Goal: Navigation & Orientation: Find specific page/section

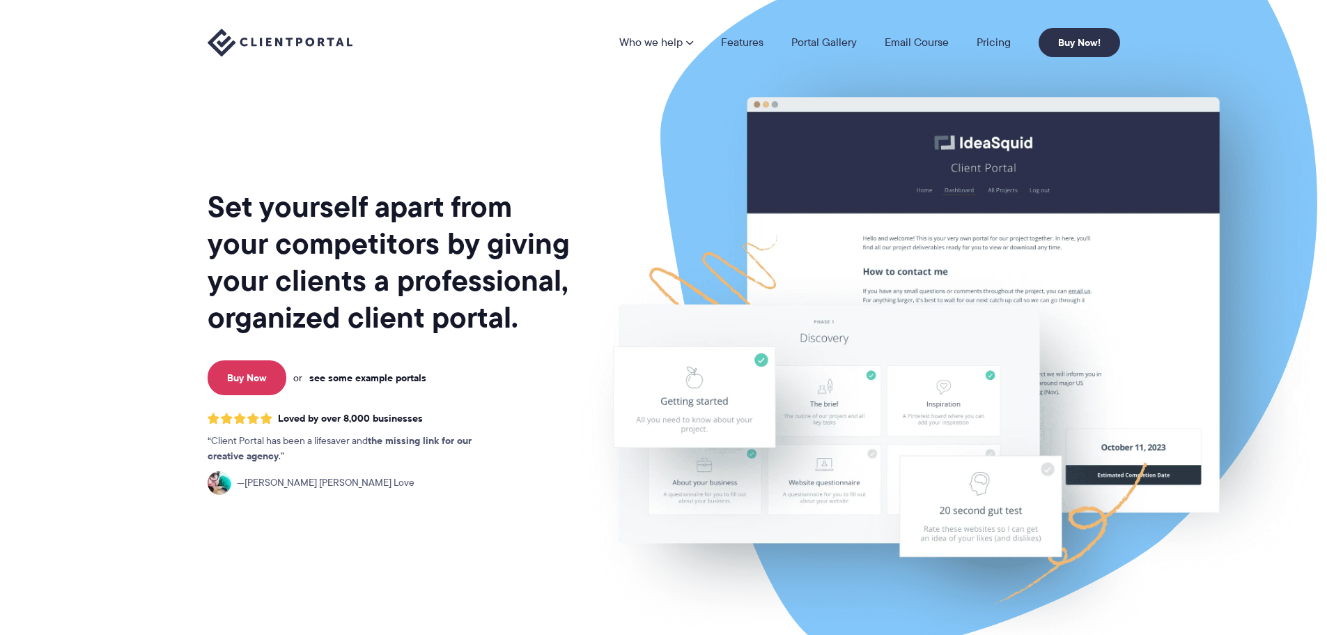
click at [360, 379] on link "see some example portals" at bounding box center [367, 377] width 117 height 13
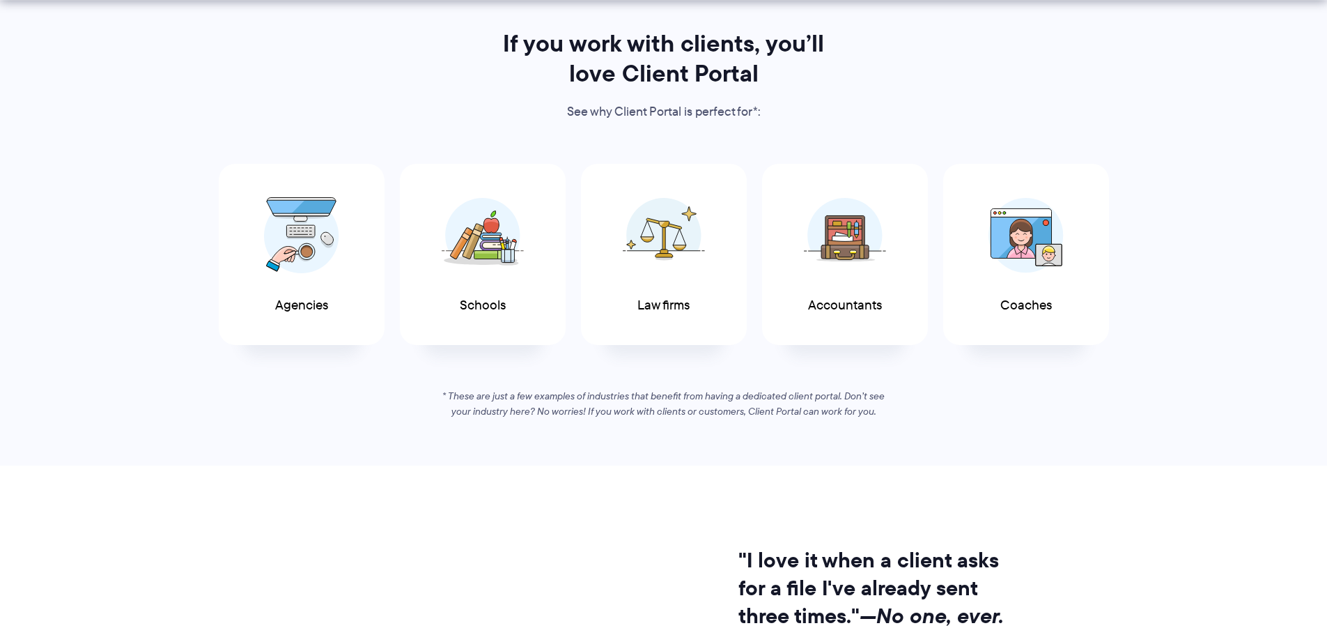
scroll to position [697, 0]
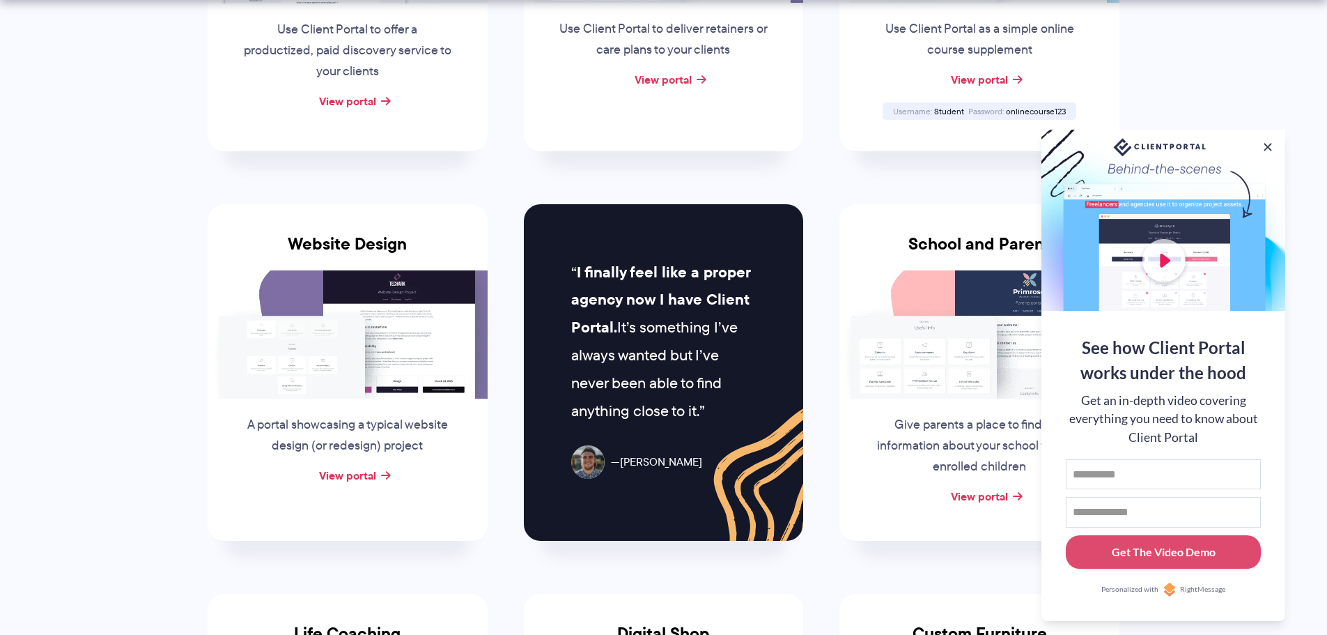
scroll to position [697, 0]
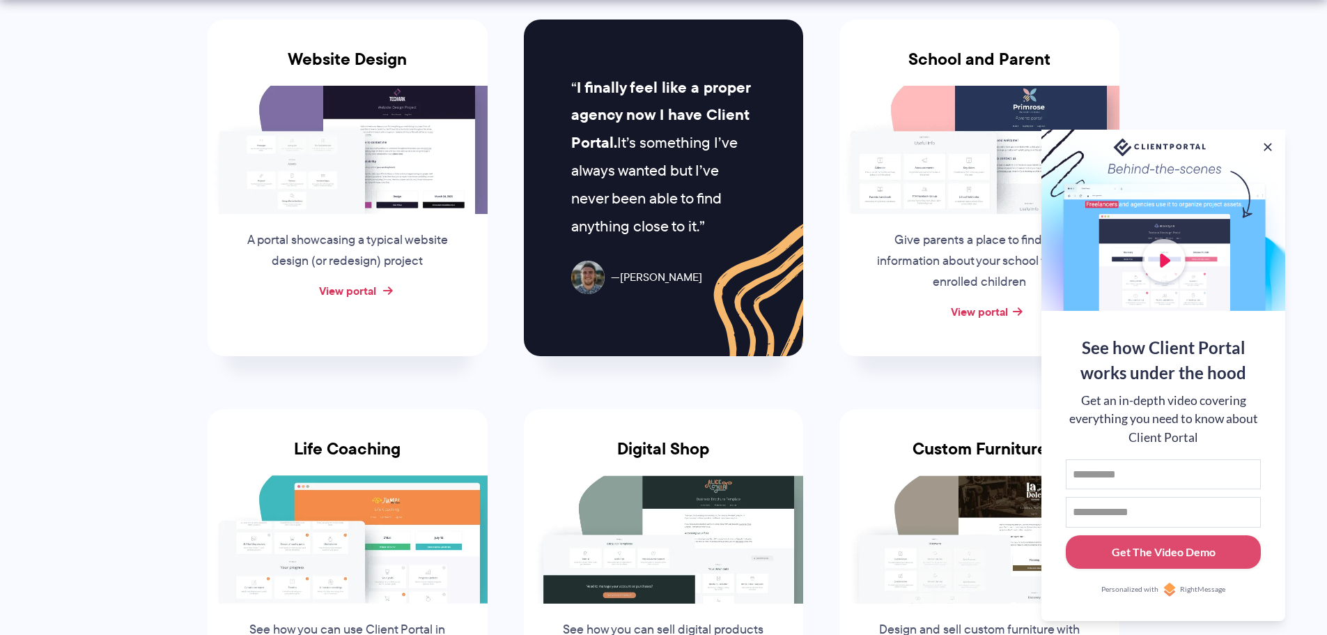
click at [367, 291] on link "View portal" at bounding box center [347, 290] width 57 height 17
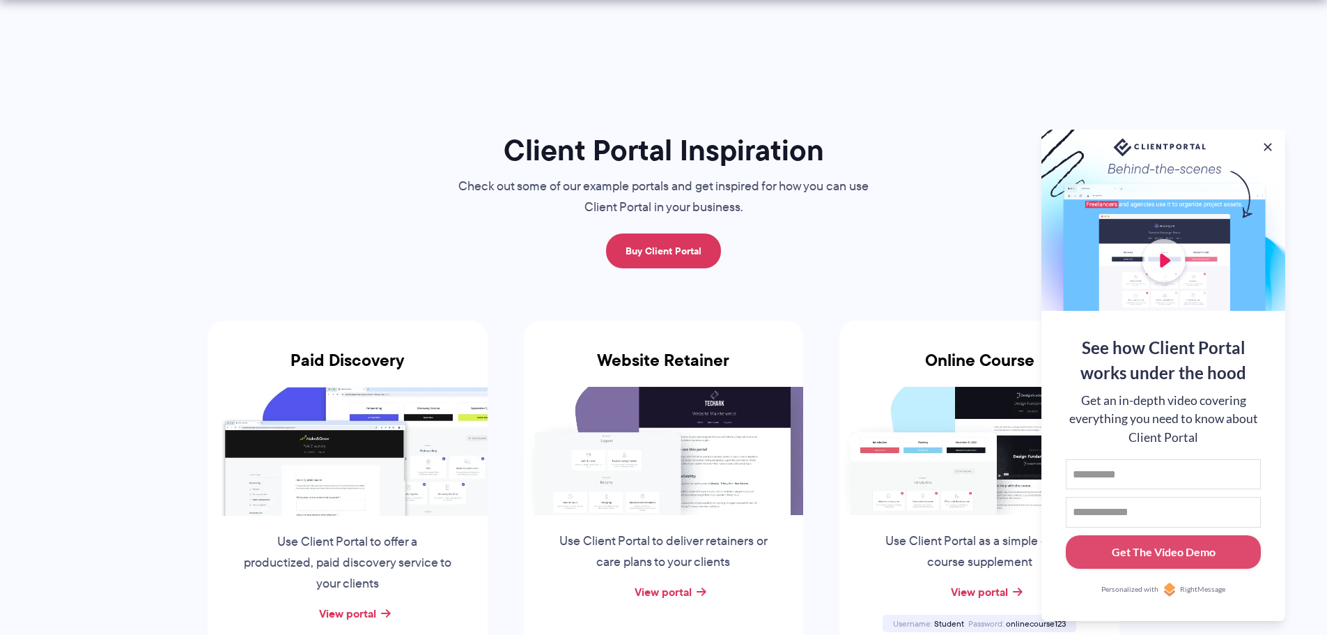
scroll to position [70, 0]
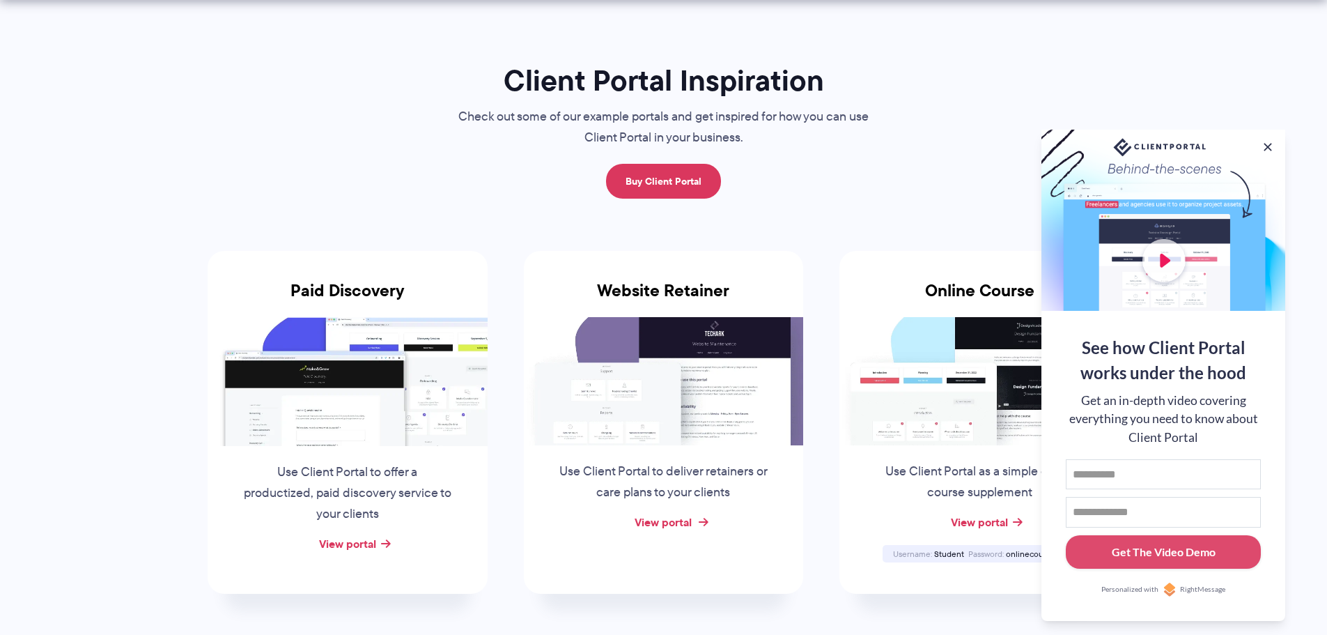
click at [680, 523] on link "View portal" at bounding box center [663, 522] width 57 height 17
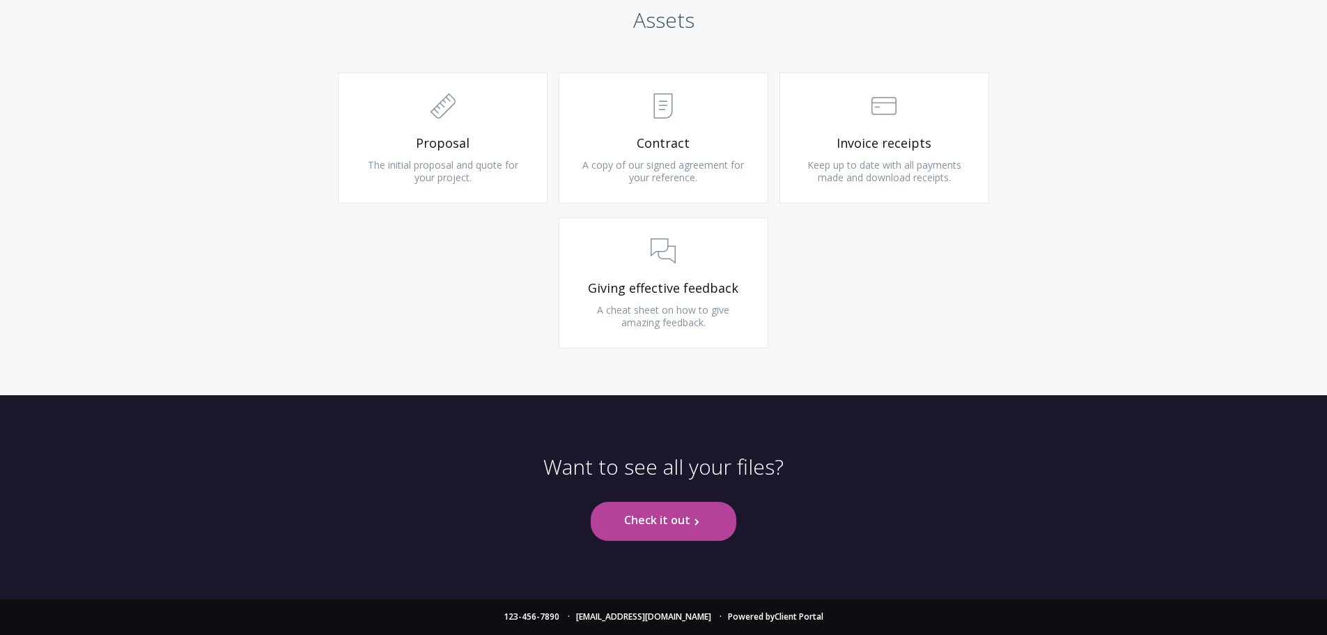
scroll to position [2160, 0]
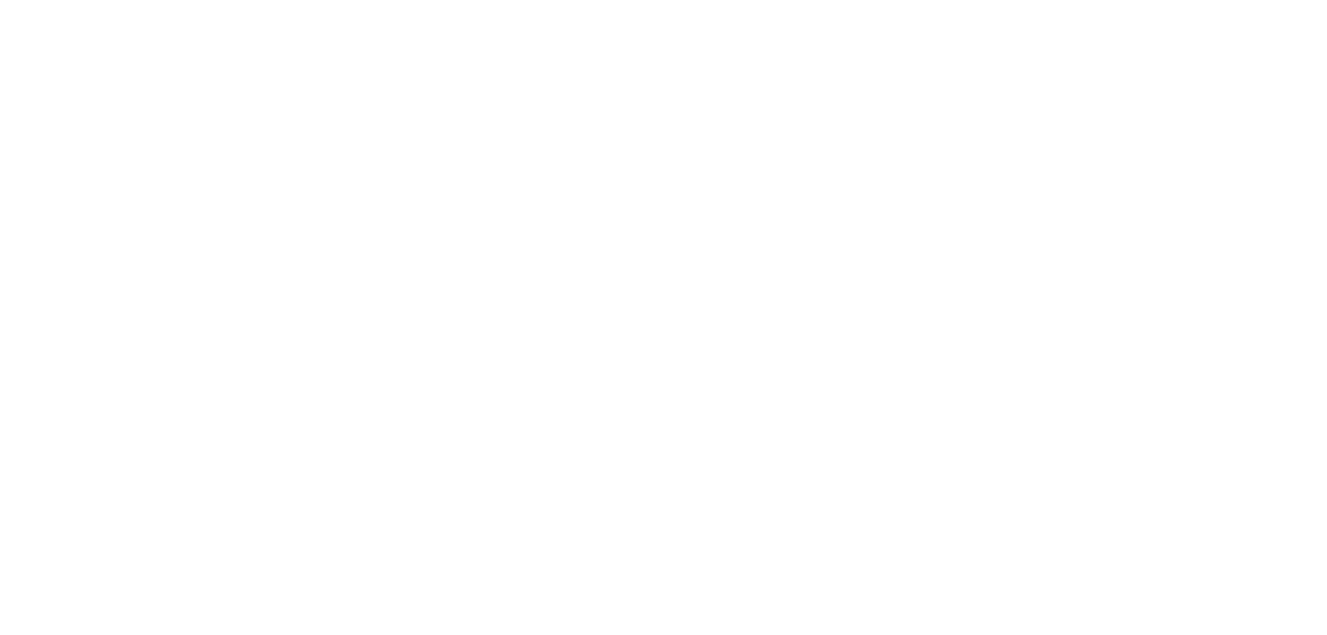
scroll to position [2160, 0]
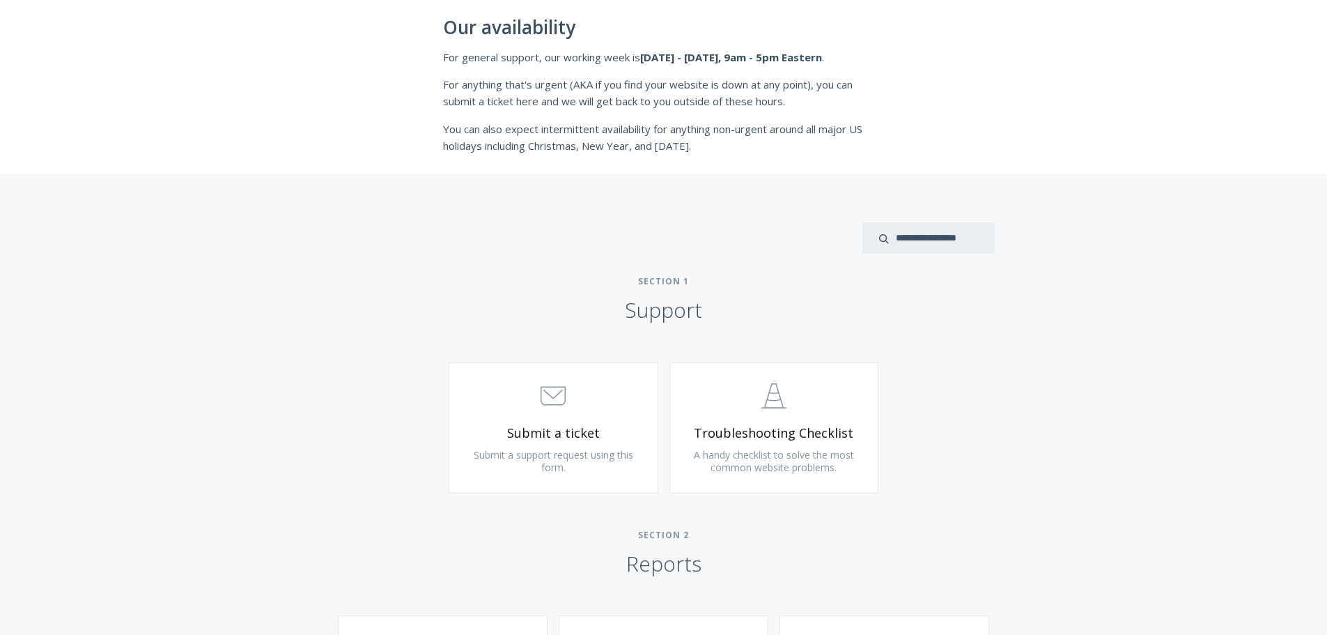
scroll to position [557, 0]
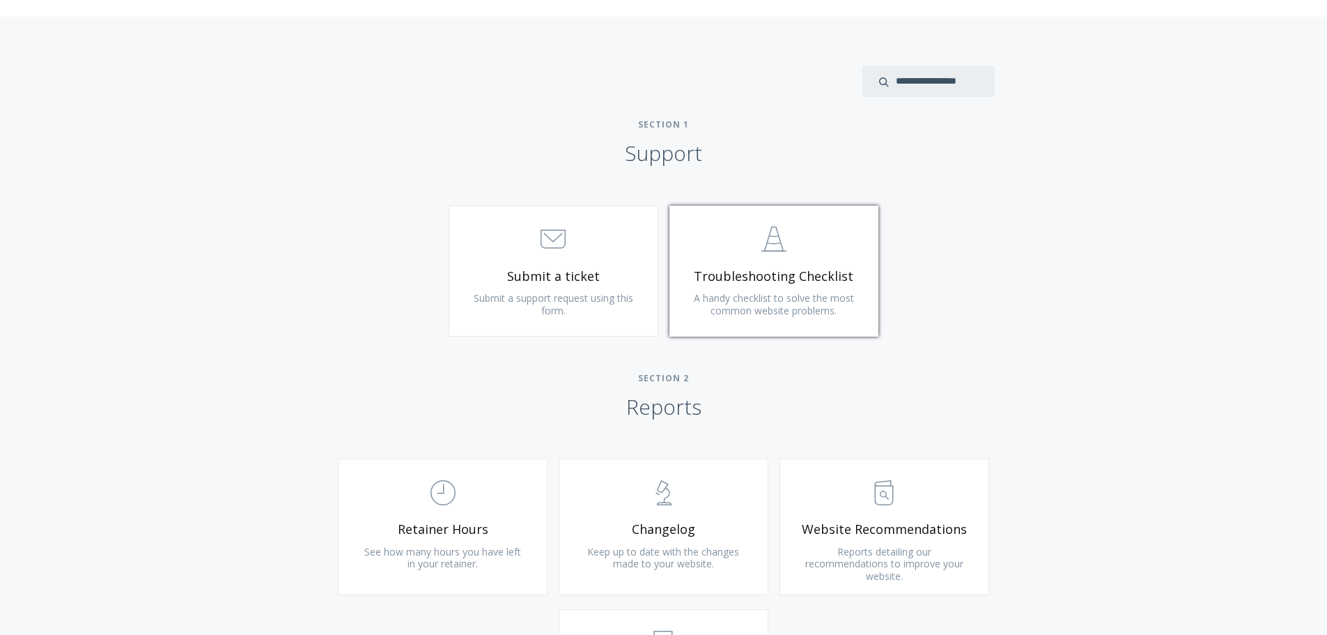
click at [810, 268] on span "Troubleshooting Checklist" at bounding box center [774, 276] width 167 height 16
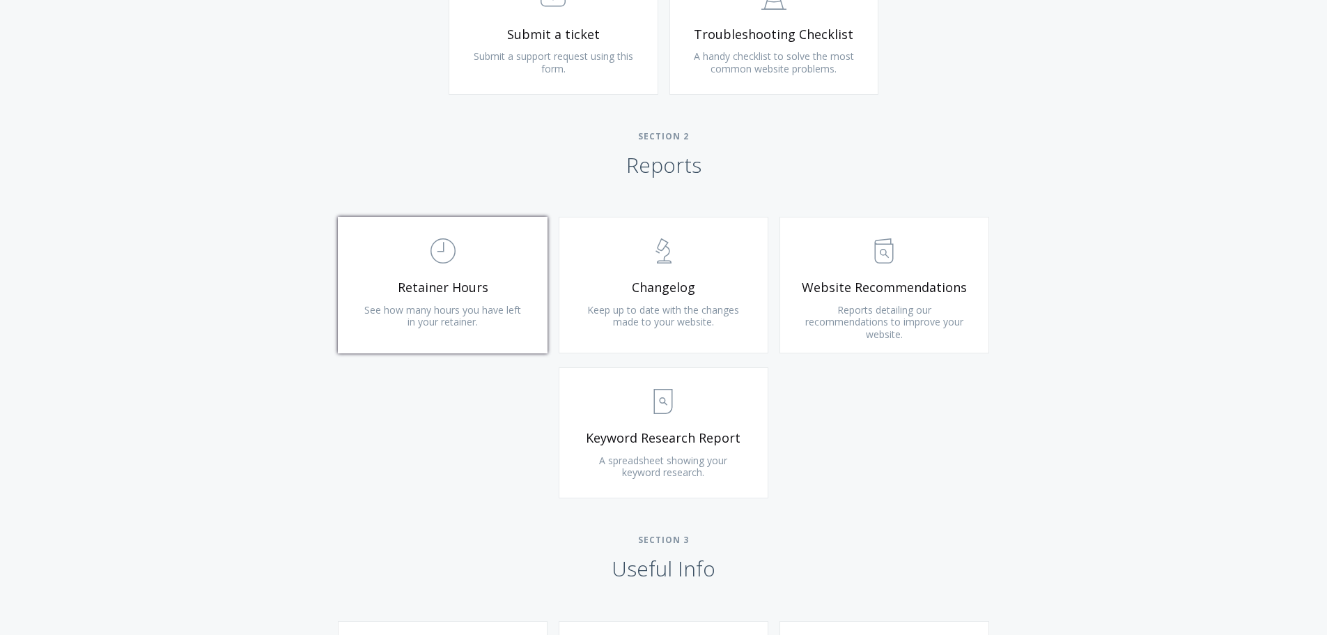
scroll to position [836, 0]
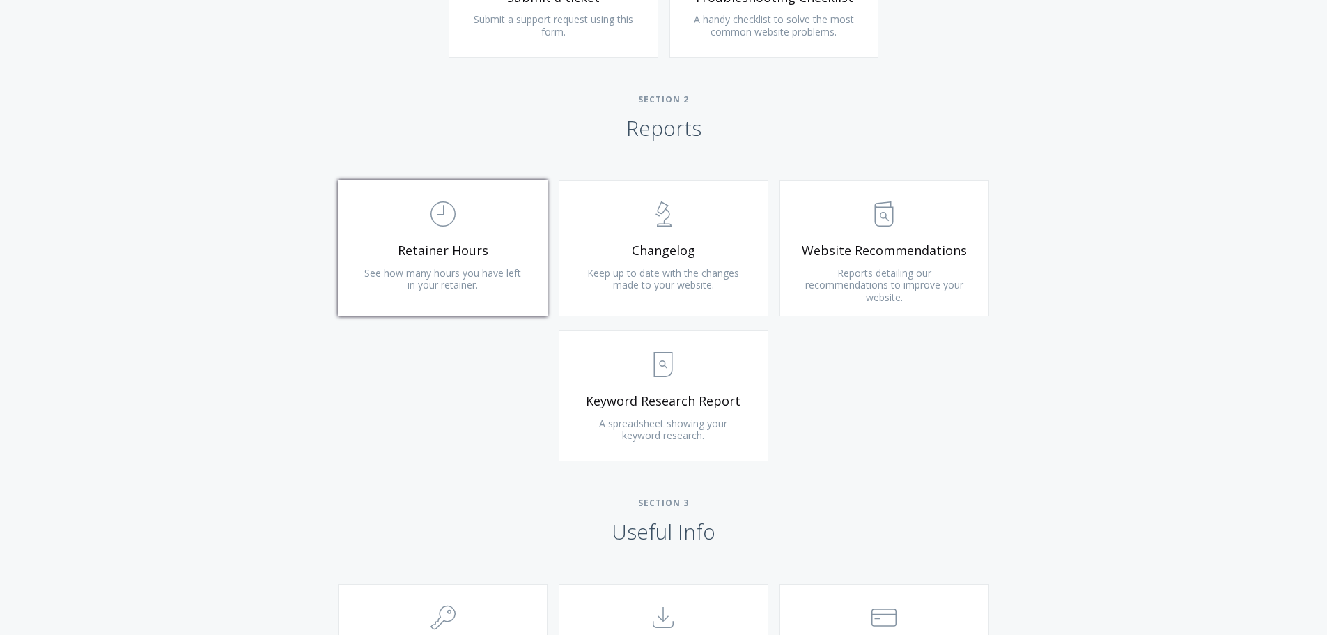
click at [434, 270] on span "See how many hours you have left in your retainer." at bounding box center [442, 279] width 157 height 26
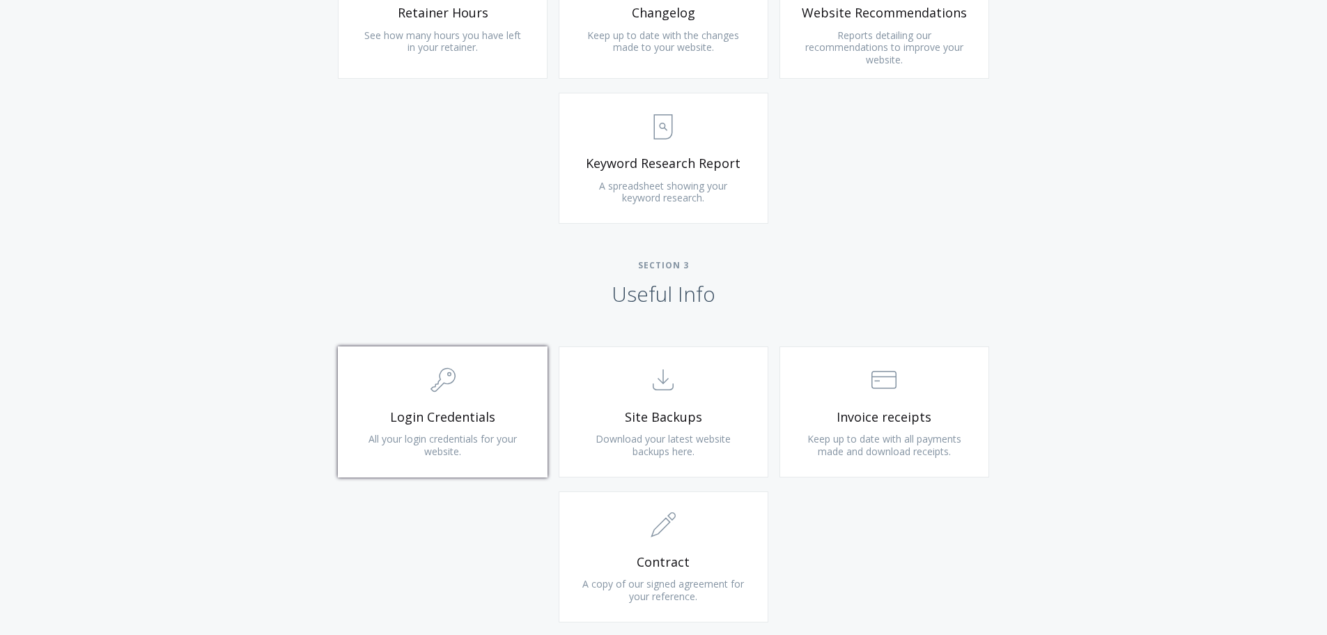
scroll to position [1069, 0]
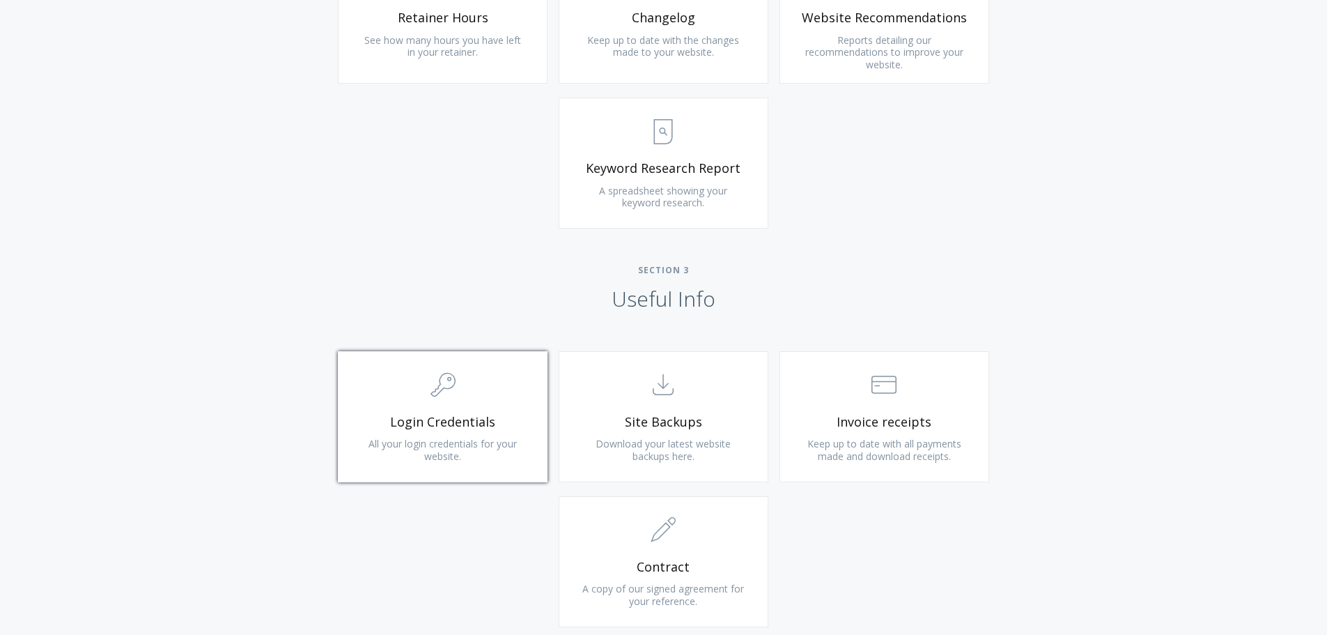
click at [412, 408] on link ".cls-1{fill:none;stroke:#000;stroke-miterlimit:10;stroke-width:2px;} 1. General…" at bounding box center [443, 416] width 210 height 131
click at [651, 445] on span "Download your latest website backups here." at bounding box center [663, 450] width 135 height 26
click at [815, 438] on span "Keep up to date with all payments made and download receipts." at bounding box center [885, 450] width 154 height 26
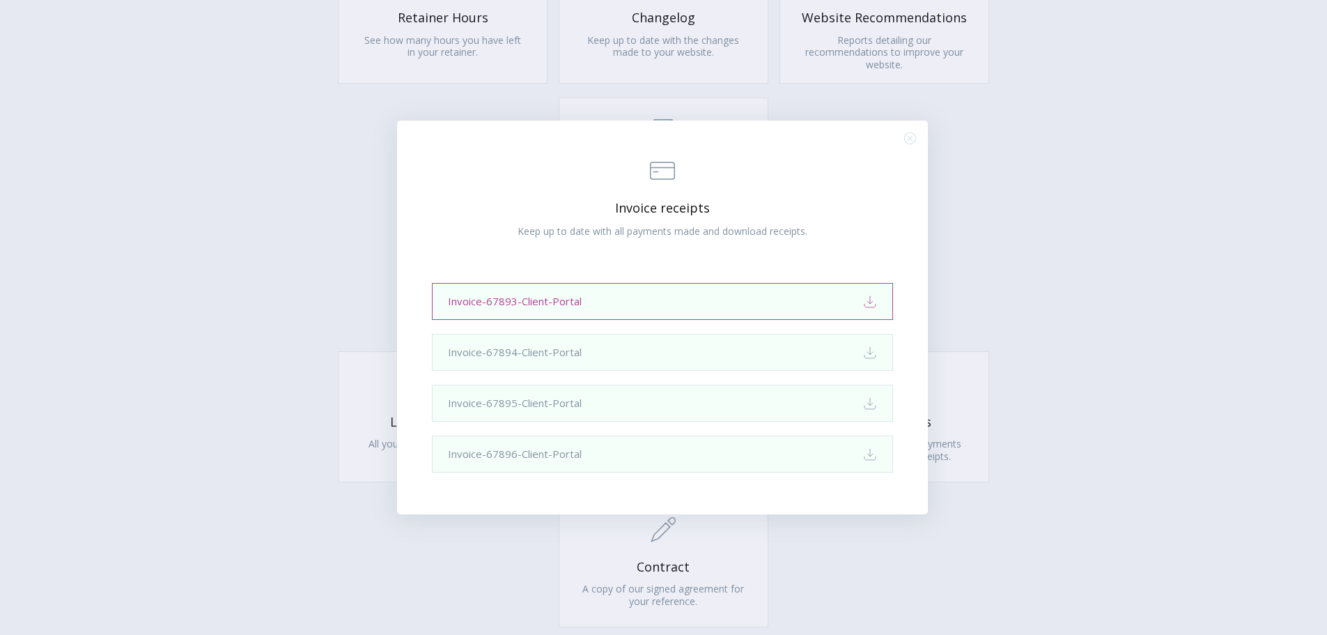
click at [873, 307] on icon "Dialog Window (Press escape to close)" at bounding box center [870, 305] width 11 height 3
click at [1077, 206] on div ".st0{fill:none;stroke:#000000;stroke-width:2;stroke-miterlimit:10;} Financial I…" at bounding box center [663, 317] width 1327 height 635
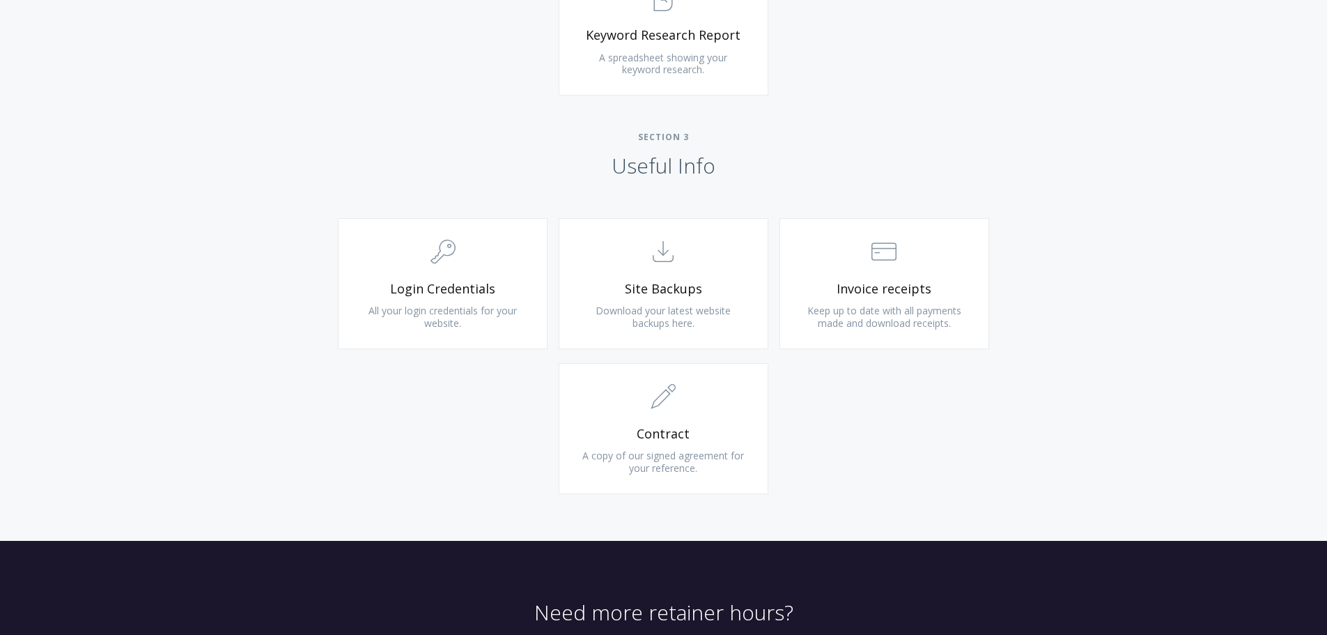
scroll to position [1348, 0]
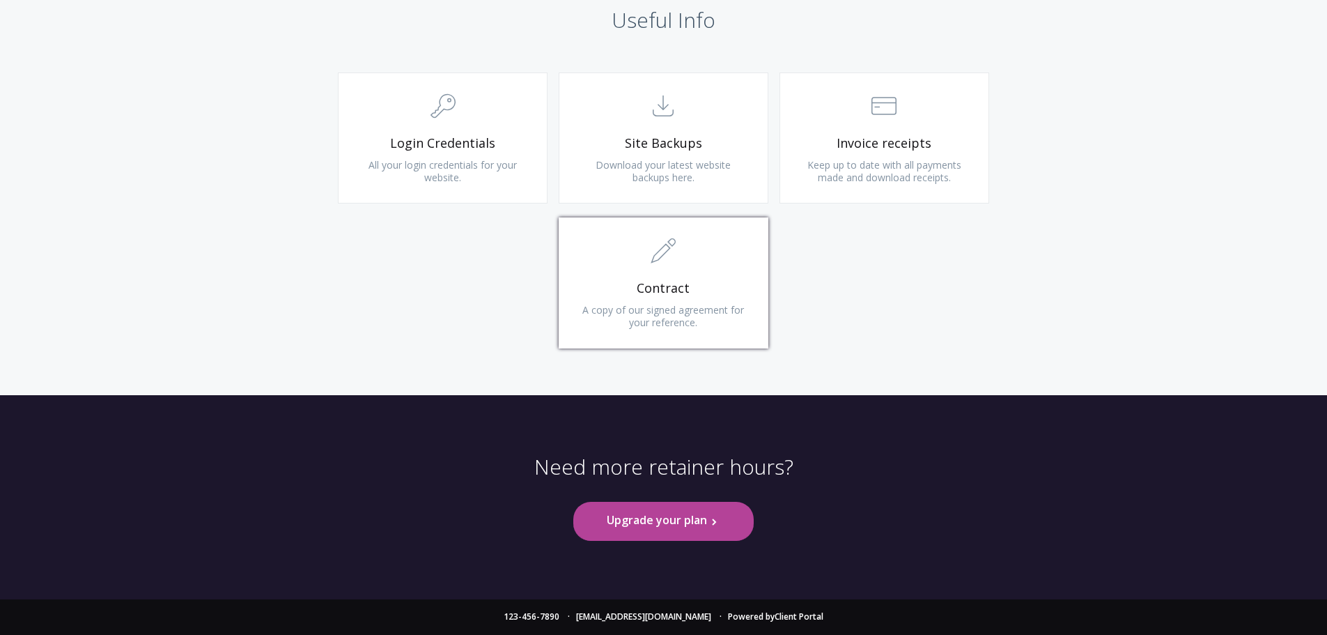
click at [668, 301] on link ".st0{fill:none;stroke:#000000;stroke-width:2;stroke-miterlimit:10;} 1. General …" at bounding box center [664, 282] width 210 height 131
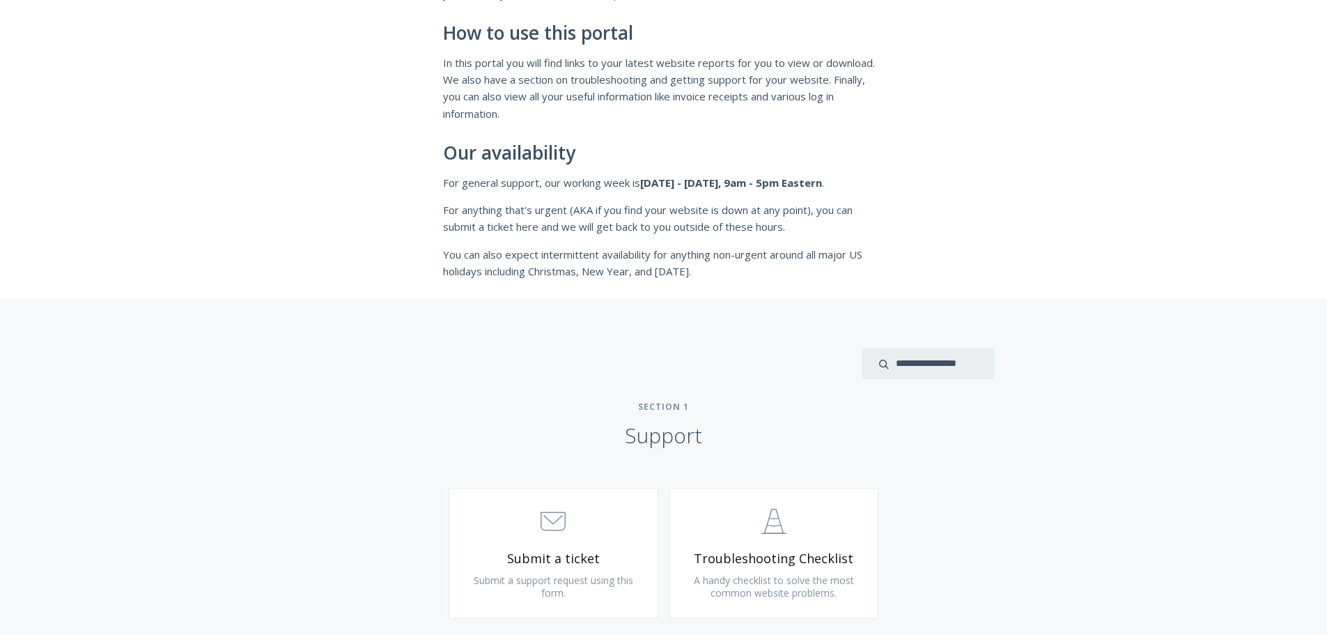
scroll to position [488, 0]
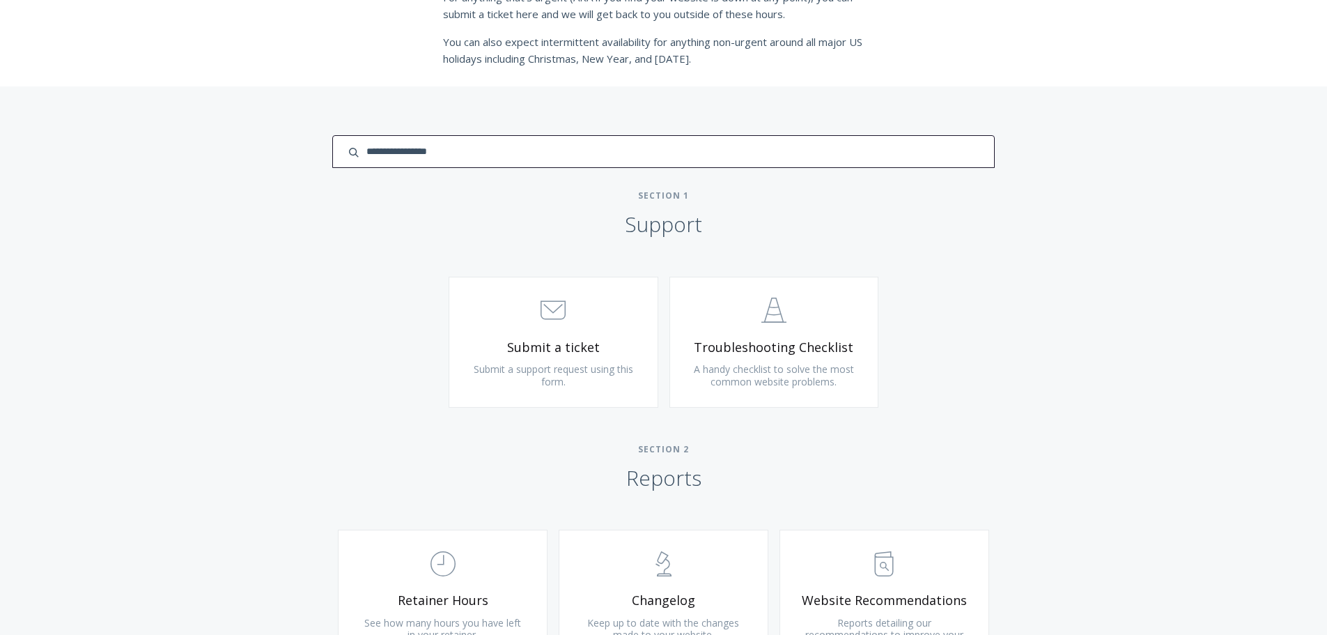
click at [930, 158] on input "search input" at bounding box center [663, 151] width 662 height 33
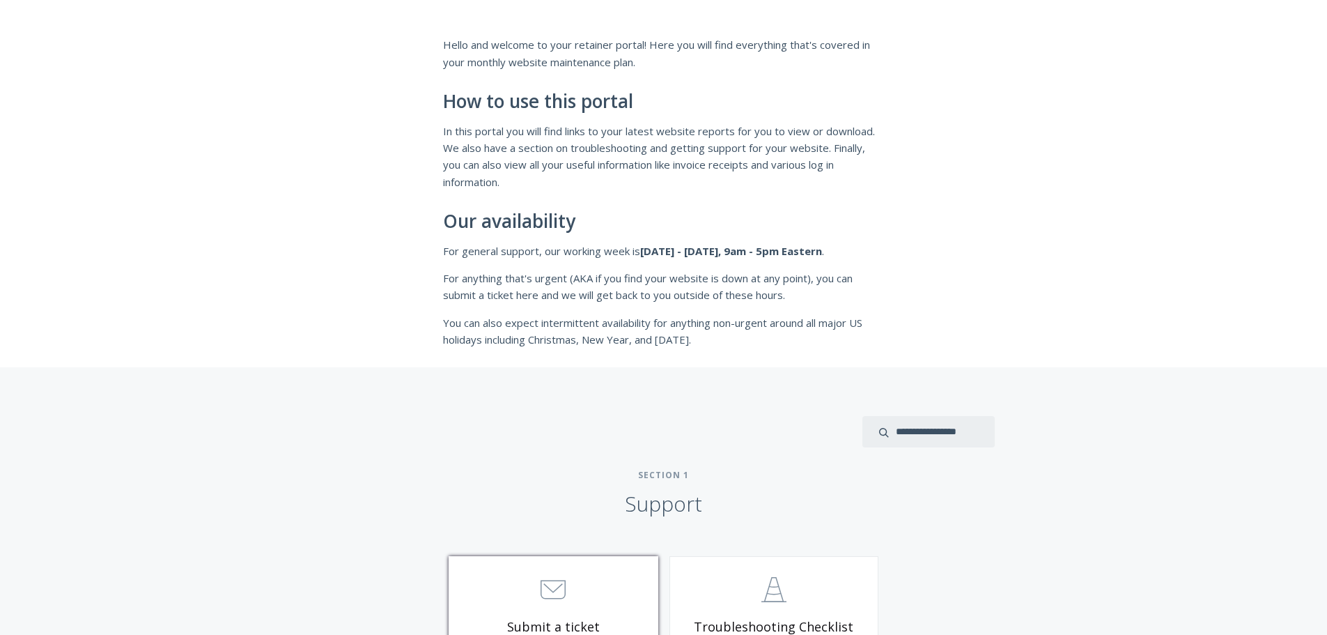
scroll to position [418, 0]
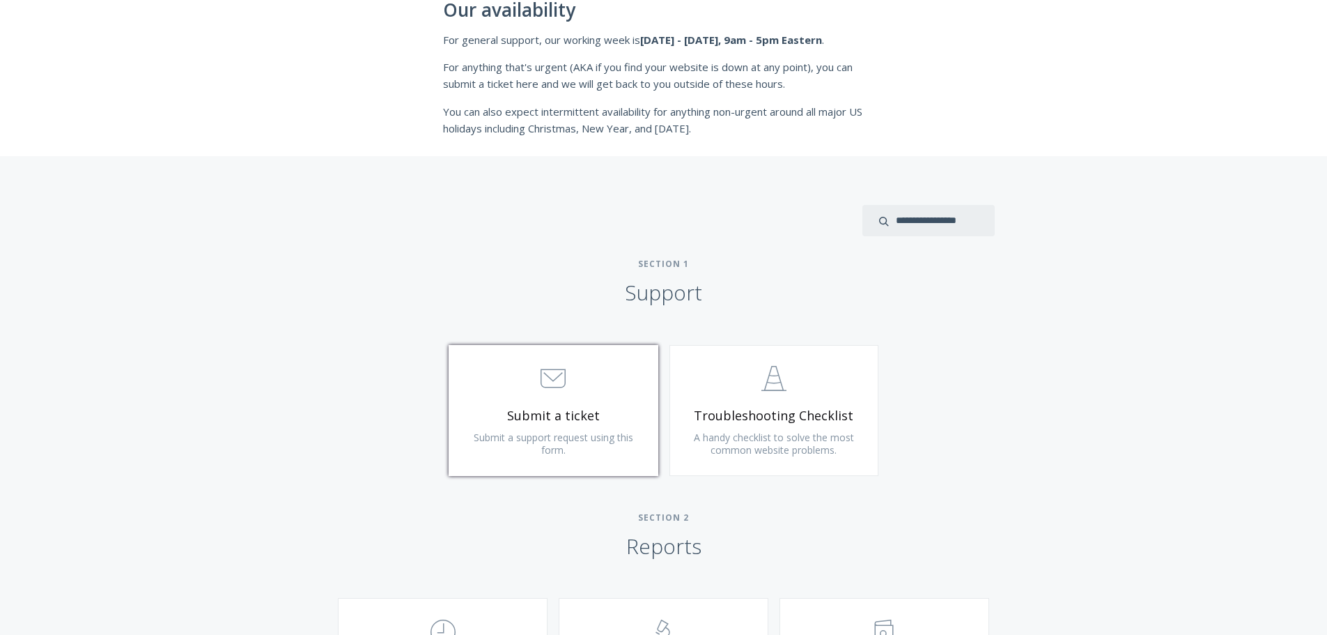
click at [558, 387] on icon ".st0{fill:none;stroke:#000000;stroke-width:2;stroke-miterlimit:10;} 3. Communic…" at bounding box center [553, 378] width 25 height 25
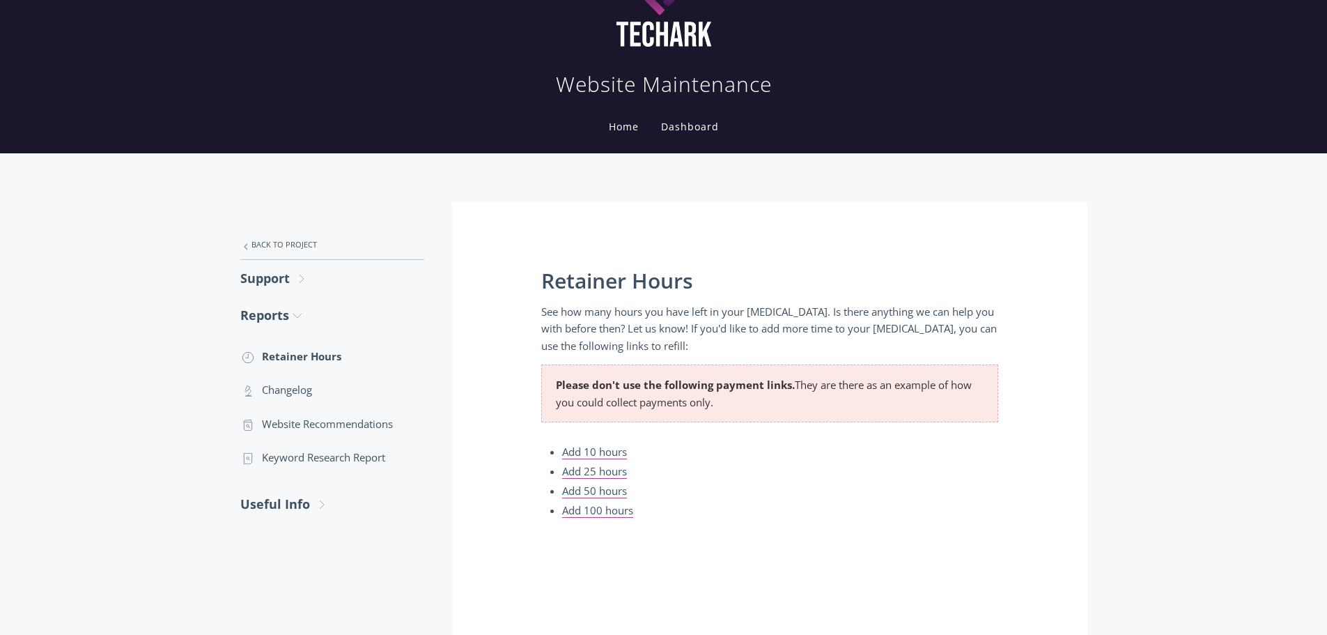
scroll to position [209, 0]
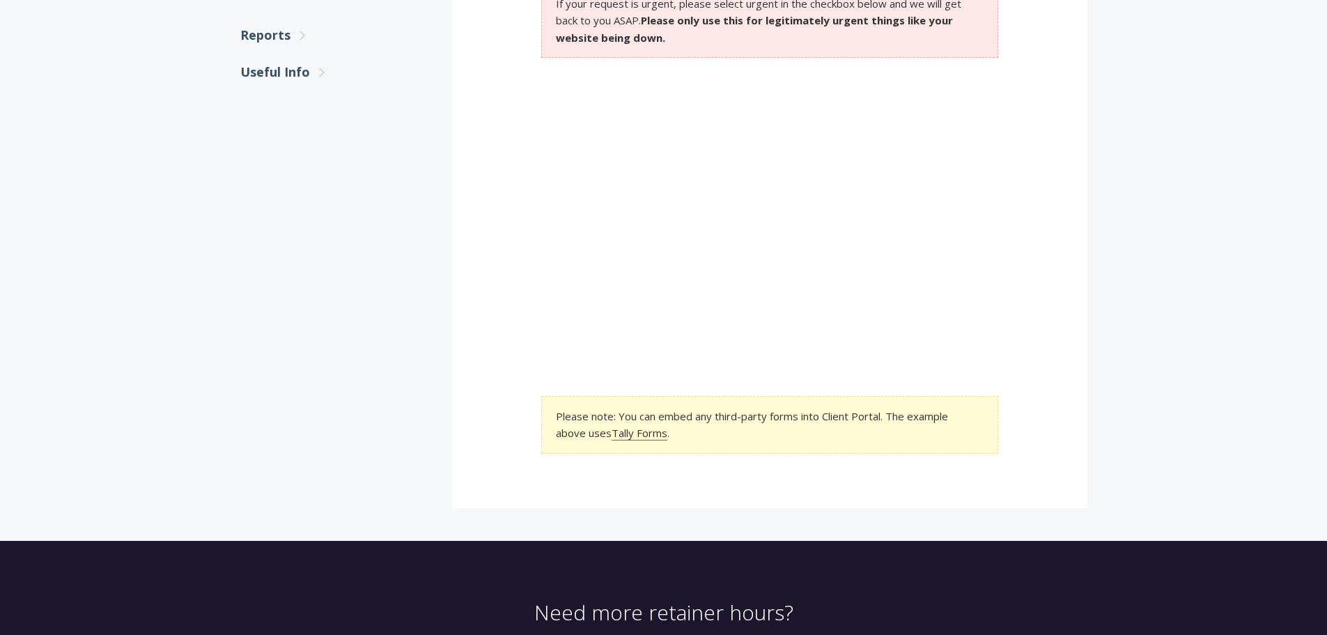
scroll to position [139, 0]
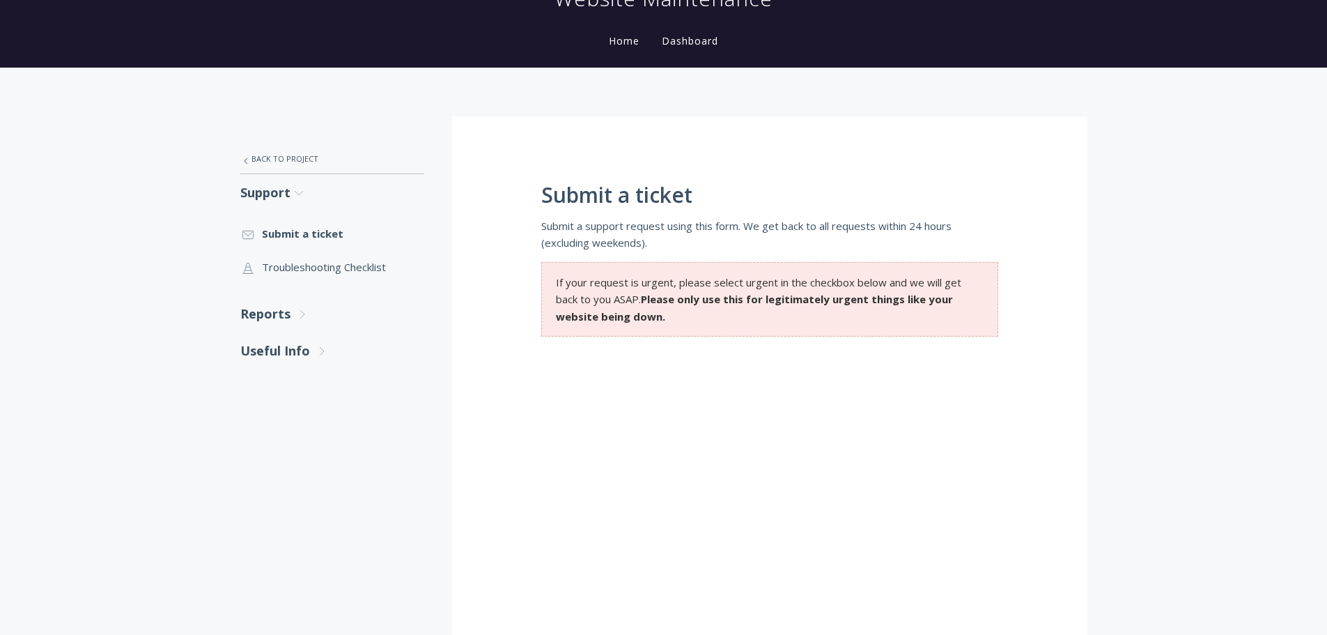
click at [698, 294] on strong "Please only use this for legitimately urgent things like your website being dow…" at bounding box center [754, 307] width 397 height 31
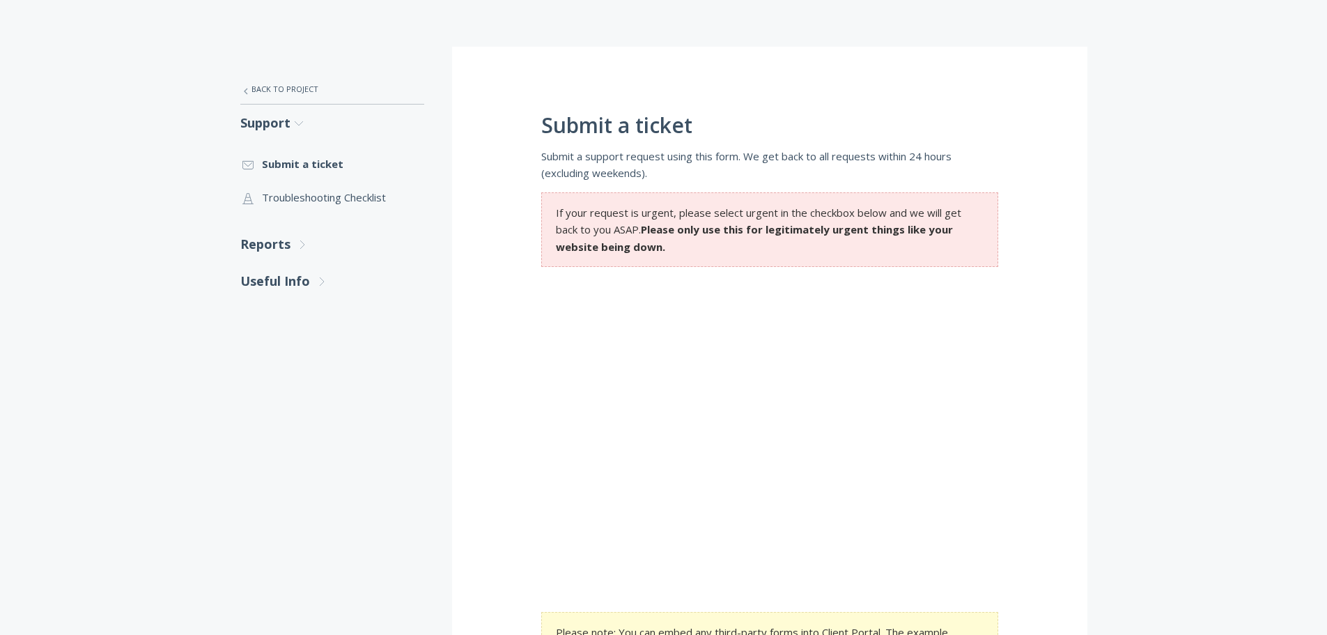
scroll to position [279, 0]
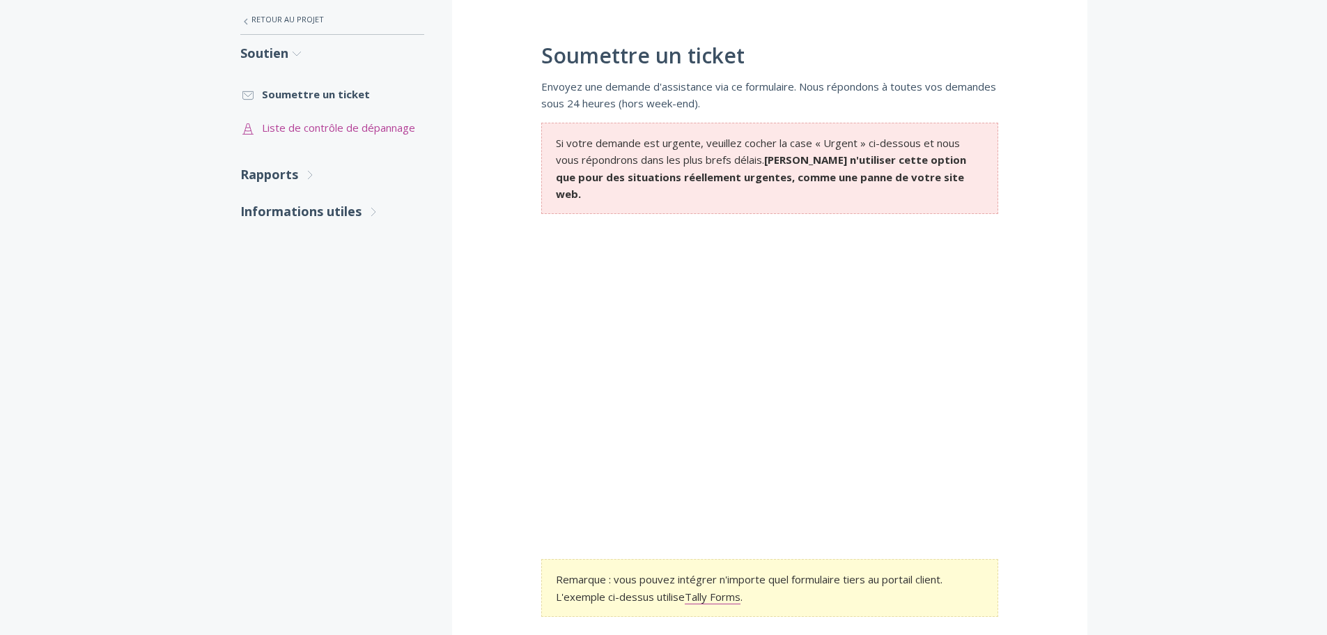
click at [280, 114] on link ".st0{fill:none;stroke:#000000;stroke-width:2;stroke-miterlimit:10;} Untitled-24…" at bounding box center [332, 127] width 184 height 33
click at [248, 173] on font "Rapports" at bounding box center [269, 174] width 58 height 17
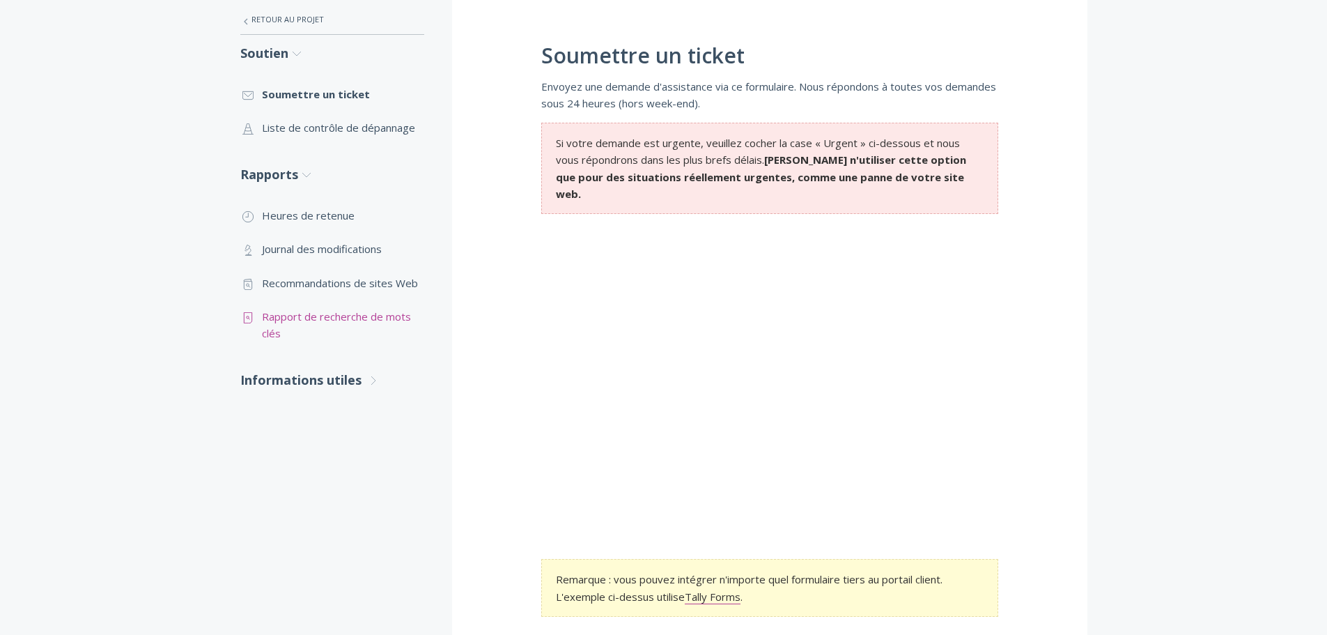
click at [318, 323] on link ".st0{fill:none;stroke:#000000;stroke-width:2;stroke-miterlimit:10;} Untitled-15…" at bounding box center [332, 325] width 184 height 51
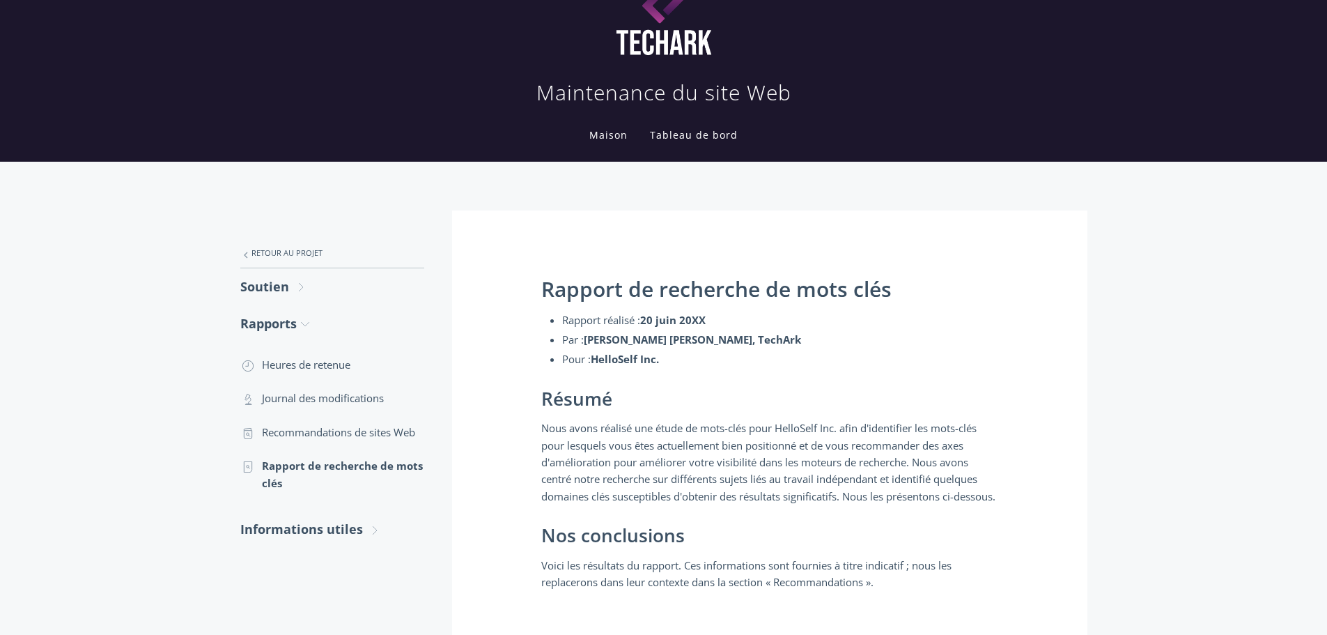
scroll to position [70, 0]
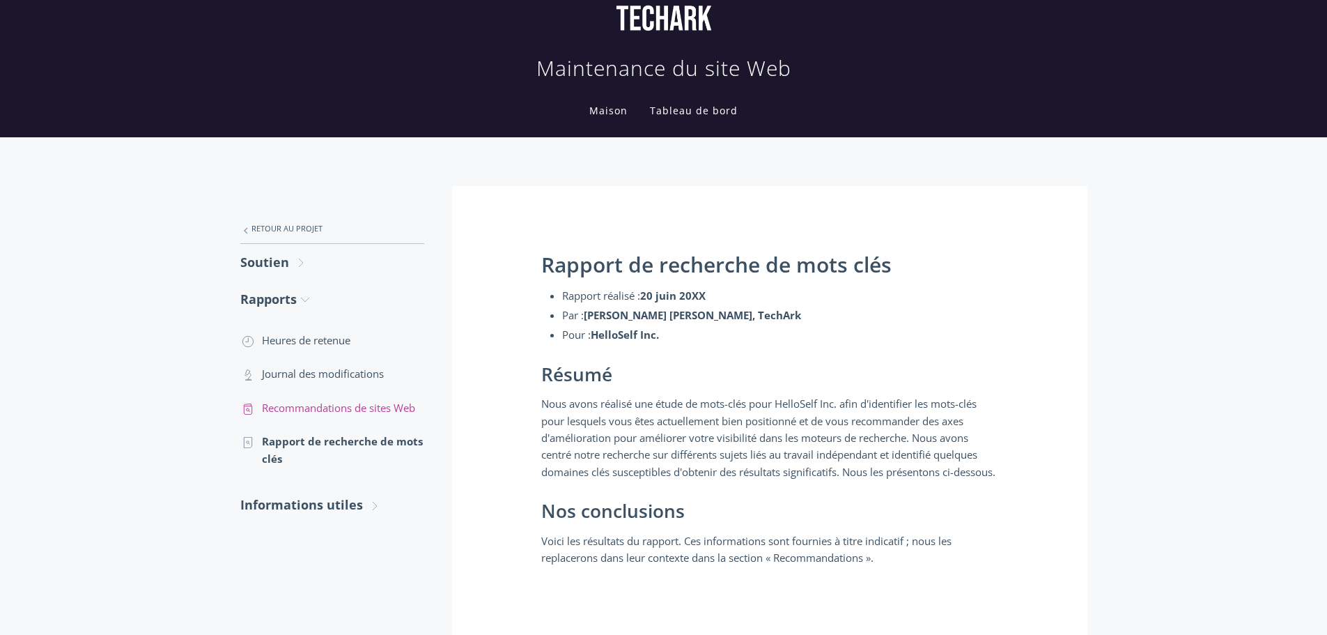
click at [337, 415] on link ".st0{fill:none;stroke:#000000;stroke-width:2;stroke-miterlimit:10;} Untitled-13…" at bounding box center [332, 407] width 184 height 33
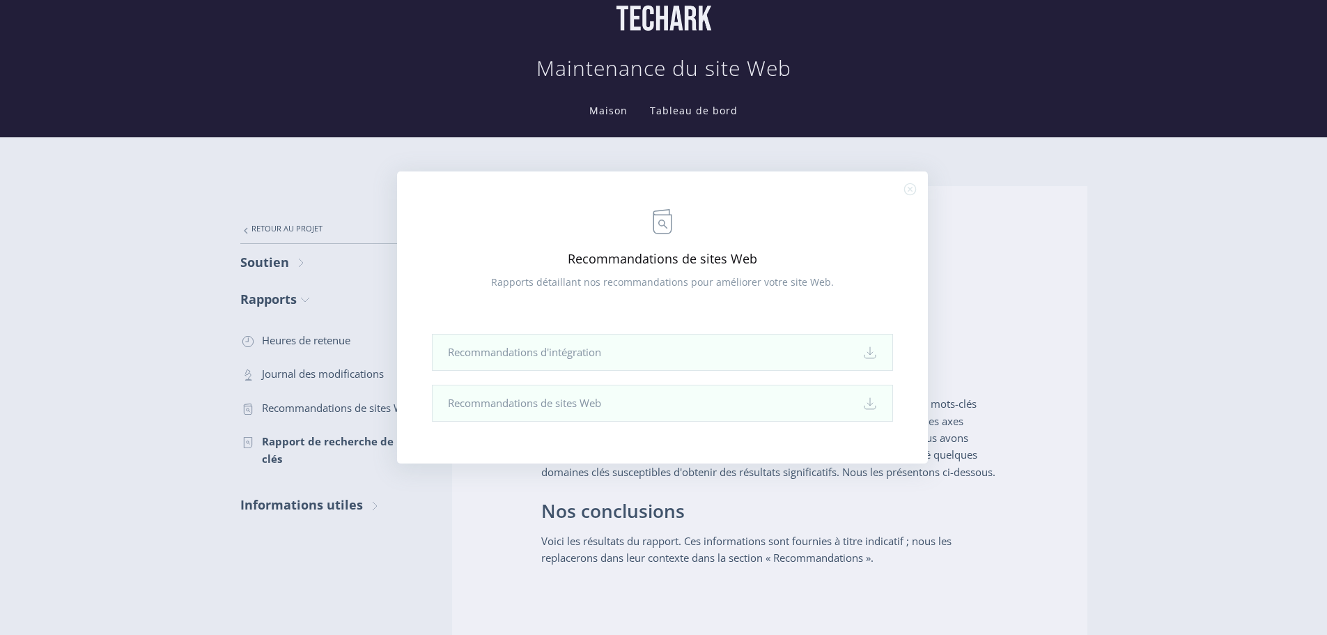
click at [910, 185] on icon ".st0{fill:none;stroke:#000000;stroke-width:2;stroke-miterlimit:10;} Close" at bounding box center [910, 189] width 12 height 12
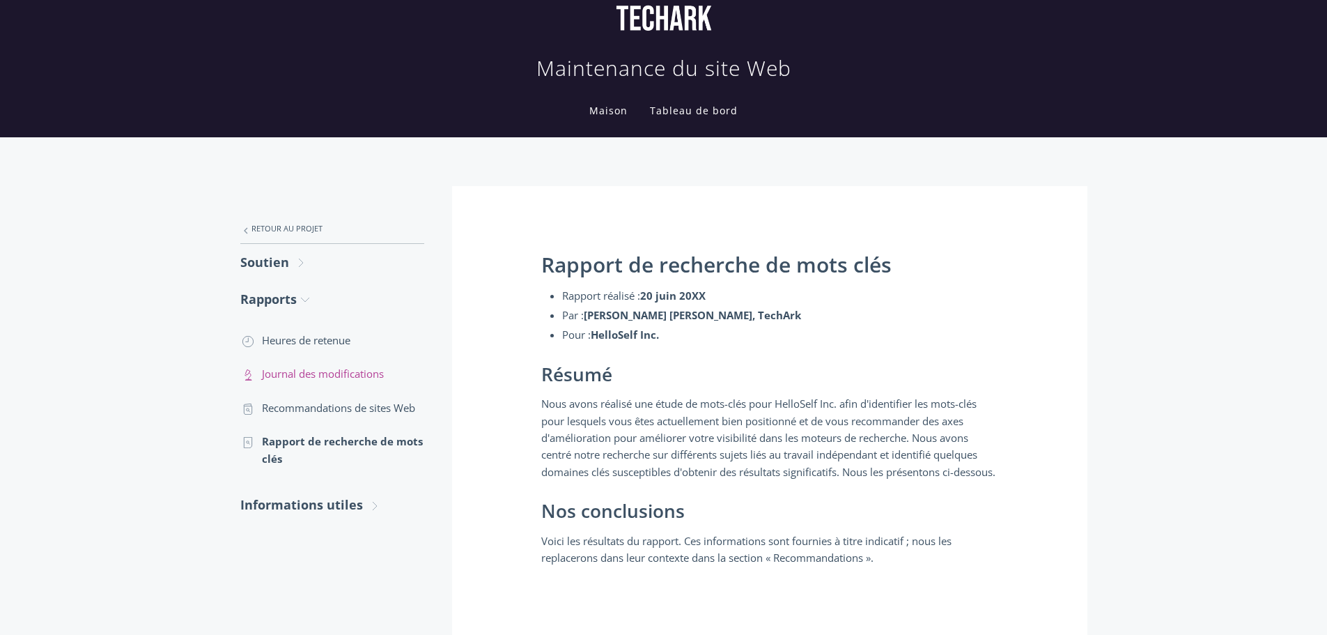
click at [317, 376] on font "Journal des modifications" at bounding box center [323, 374] width 122 height 14
